Goal: Task Accomplishment & Management: Use online tool/utility

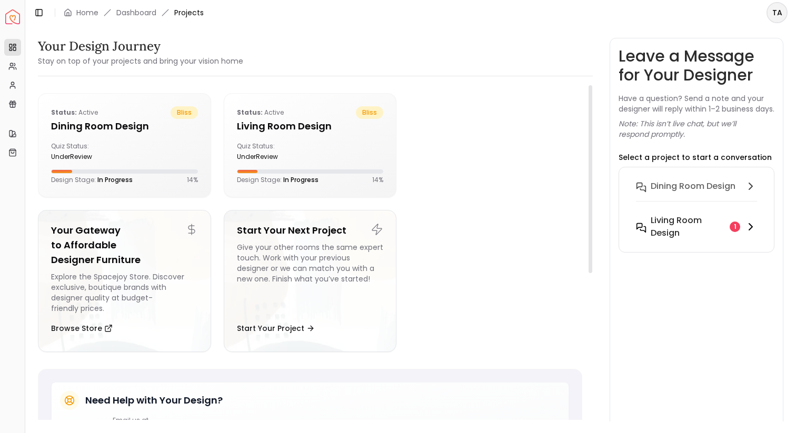
click at [686, 236] on h6 "Living Room design" at bounding box center [687, 226] width 75 height 25
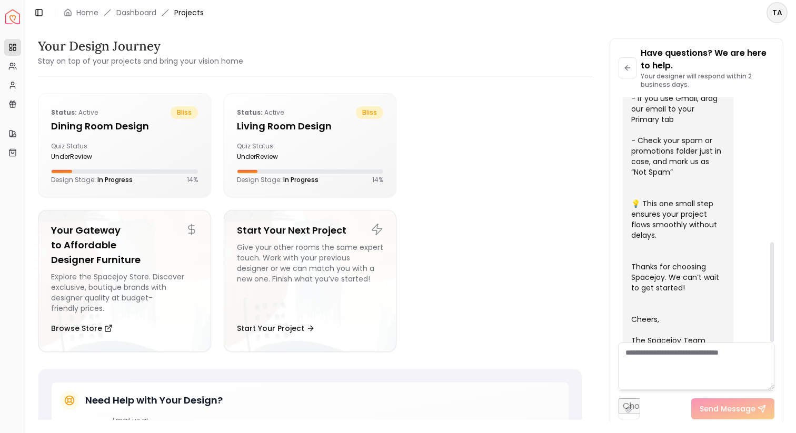
scroll to position [341, 0]
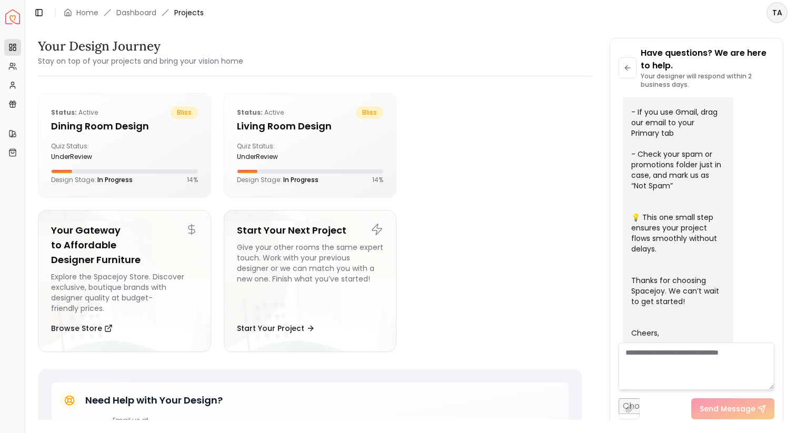
click at [762, 432] on div at bounding box center [398, 433] width 796 height 0
